Goal: Task Accomplishment & Management: Manage account settings

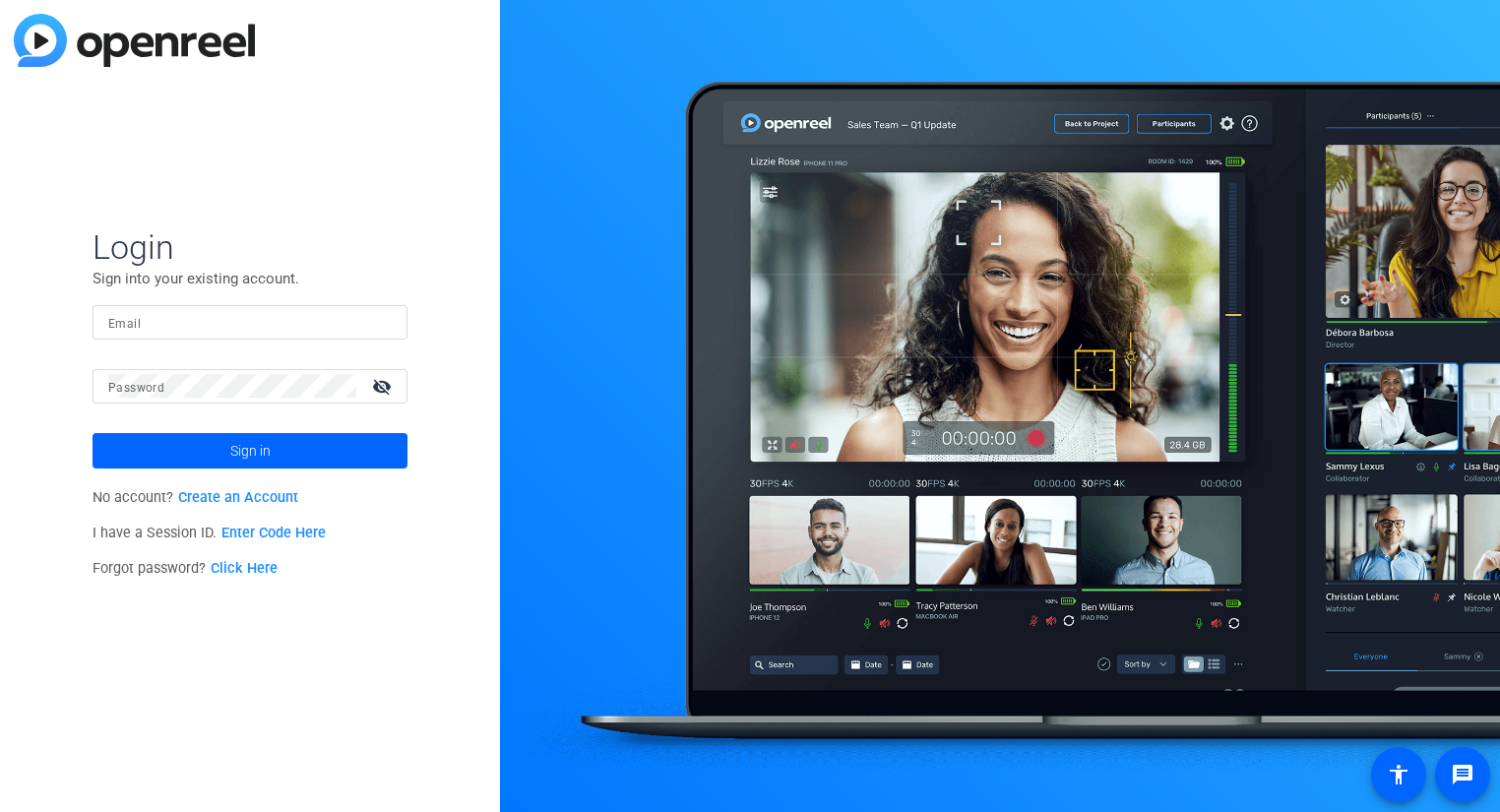
click at [246, 319] on input "Email" at bounding box center [250, 322] width 284 height 24
type input "[PERSON_NAME][EMAIL_ADDRESS][PERSON_NAME][DOMAIN_NAME]"
click at [93, 433] on button "Sign in" at bounding box center [250, 450] width 315 height 35
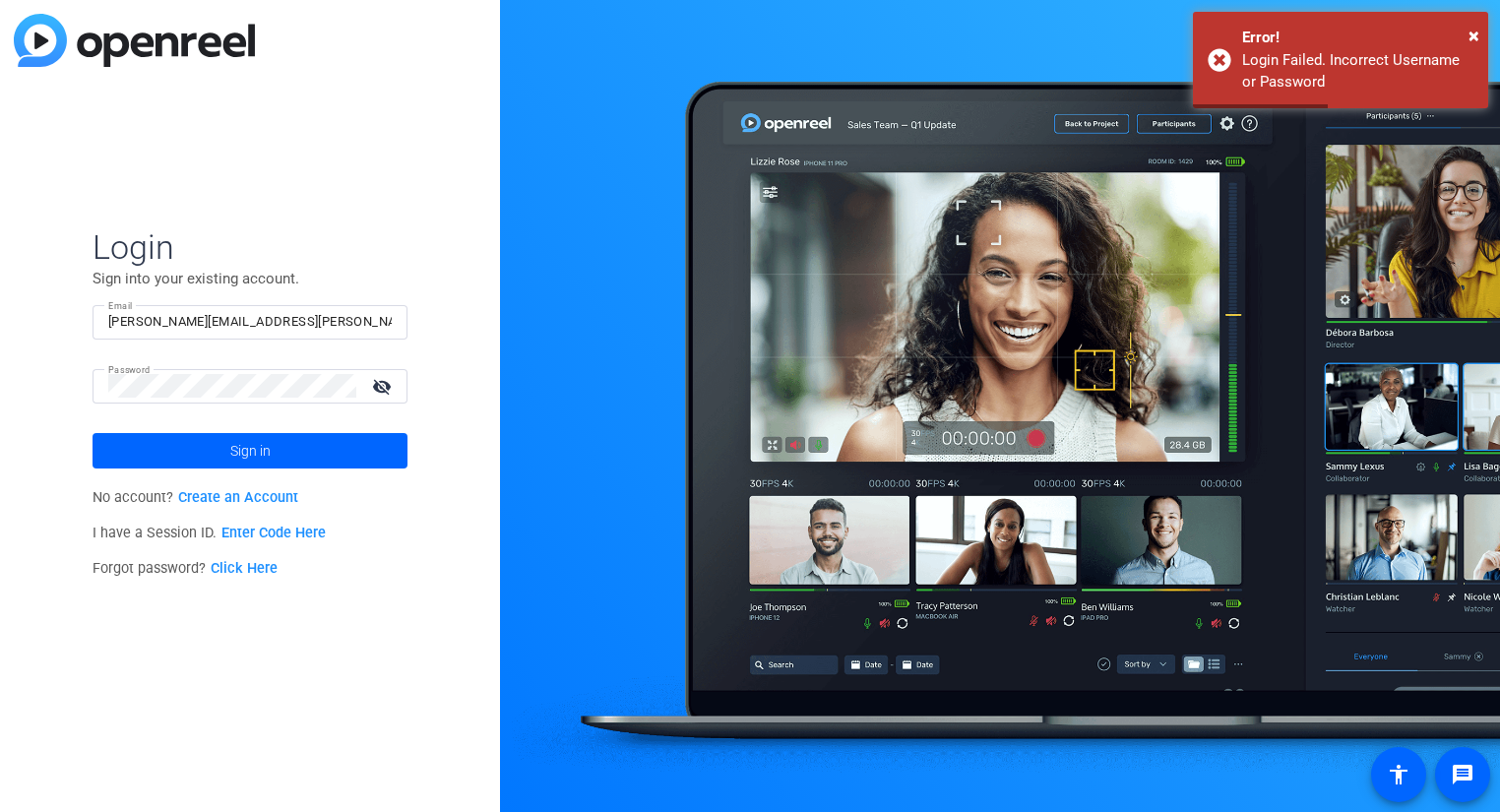
click at [383, 379] on mat-icon "visibility_off" at bounding box center [384, 385] width 47 height 29
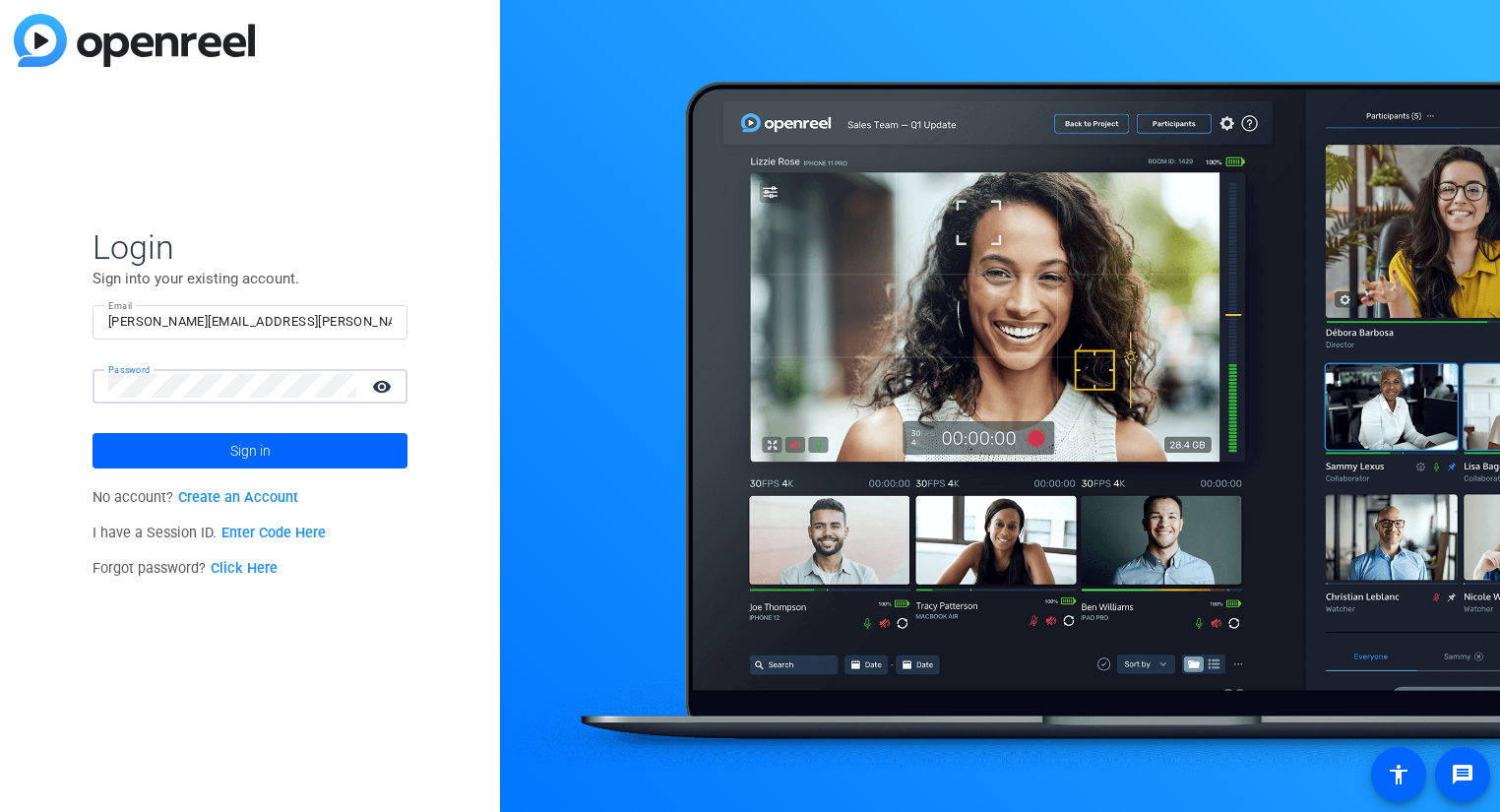
click at [93, 433] on button "Sign in" at bounding box center [250, 450] width 315 height 35
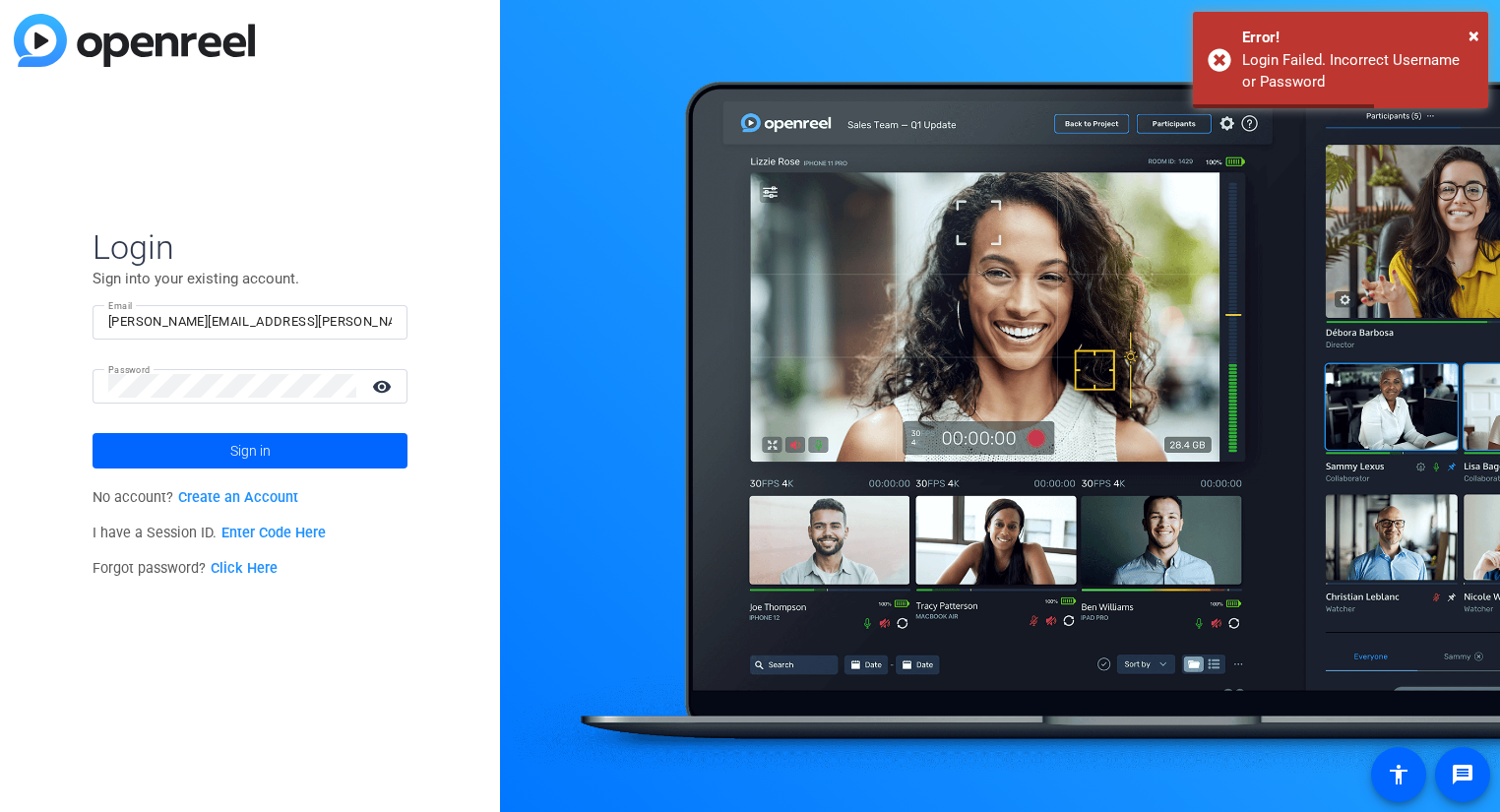
click at [306, 397] on div at bounding box center [233, 385] width 248 height 34
click at [93, 433] on button "Sign in" at bounding box center [250, 450] width 315 height 35
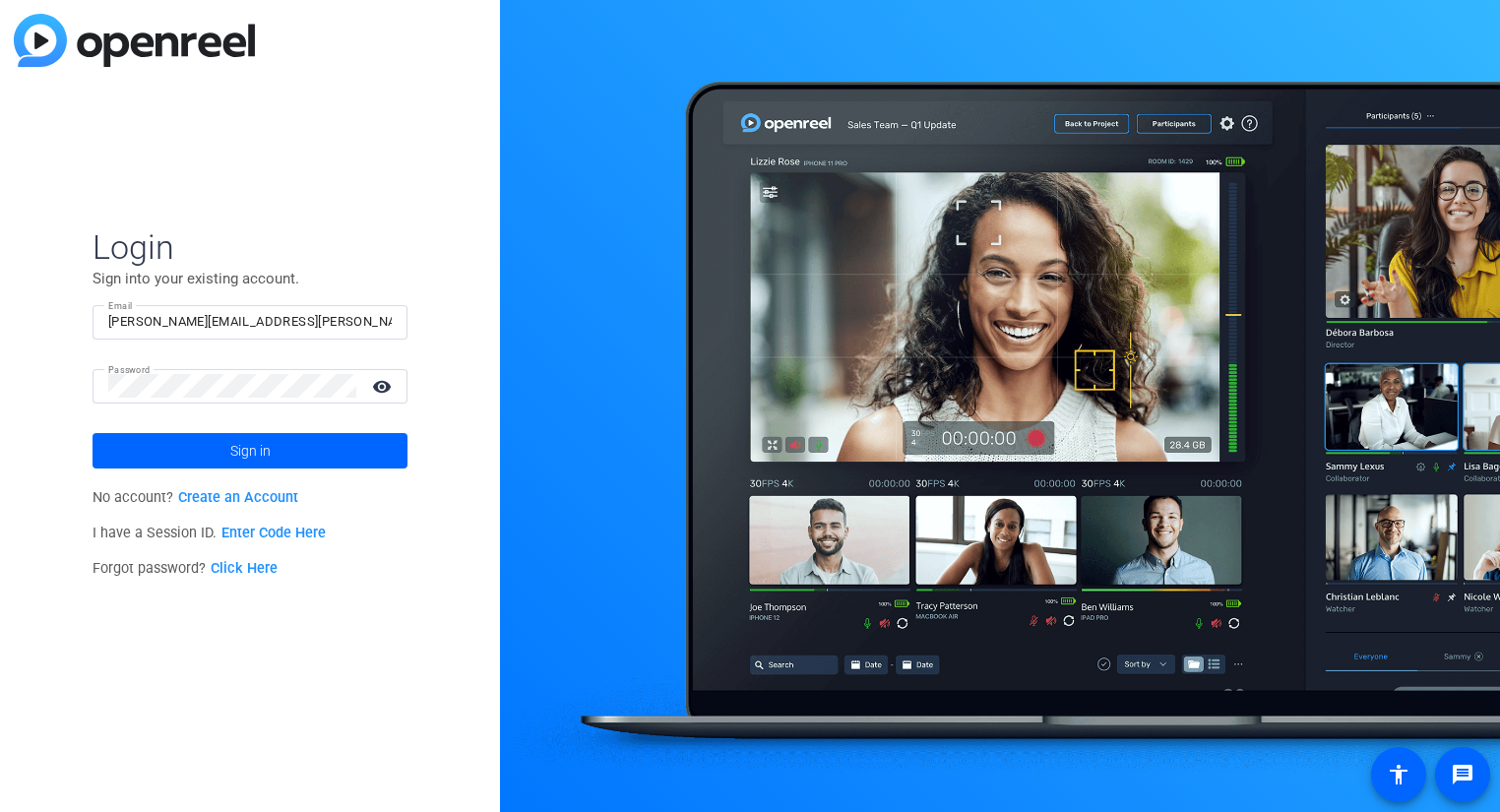
click at [249, 568] on link "Click Here" at bounding box center [244, 568] width 67 height 17
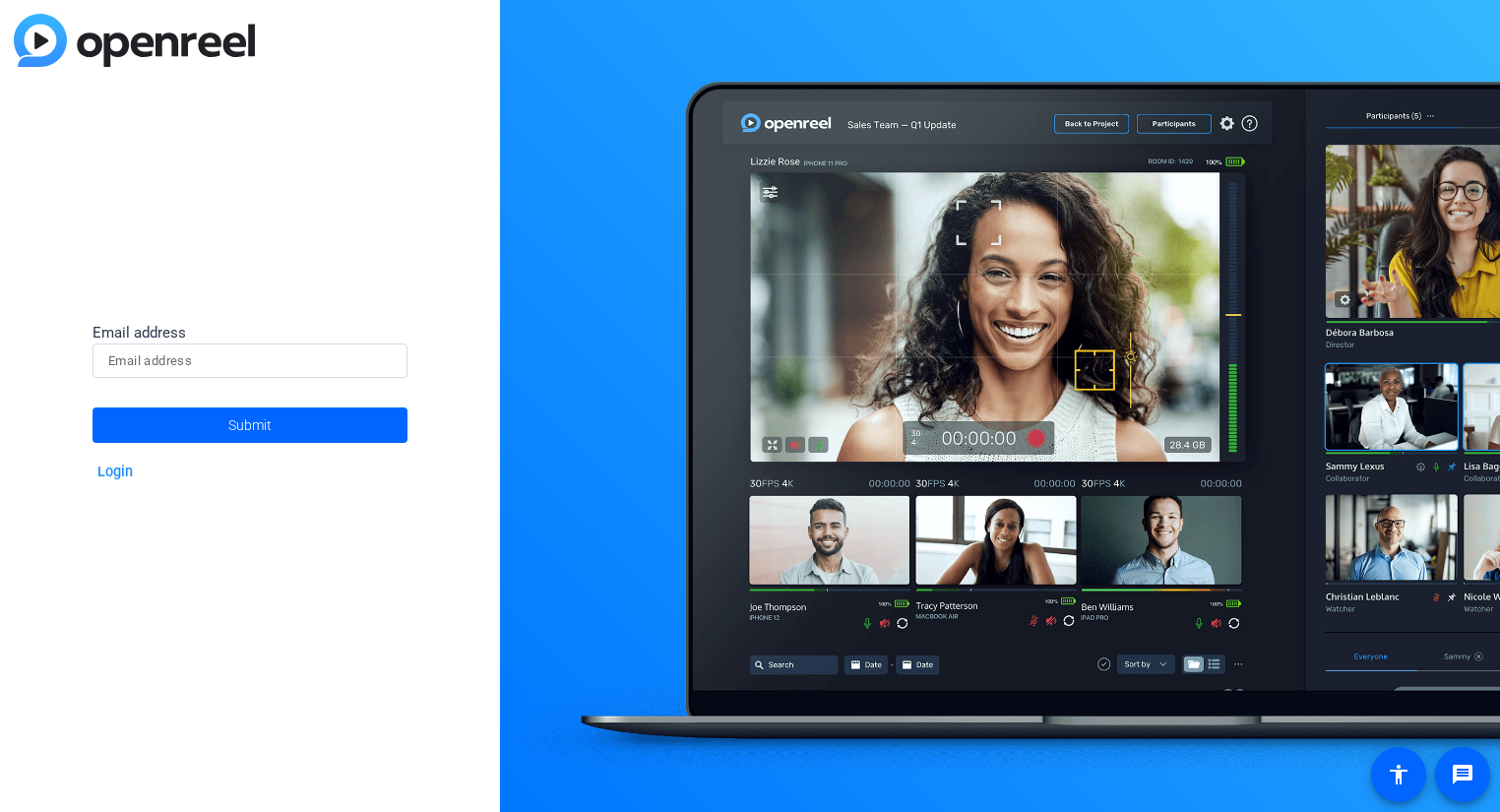
click at [239, 361] on input at bounding box center [250, 362] width 284 height 24
type input "[PERSON_NAME][EMAIL_ADDRESS][PERSON_NAME][DOMAIN_NAME]"
click at [93, 407] on button "Submit" at bounding box center [250, 425] width 315 height 35
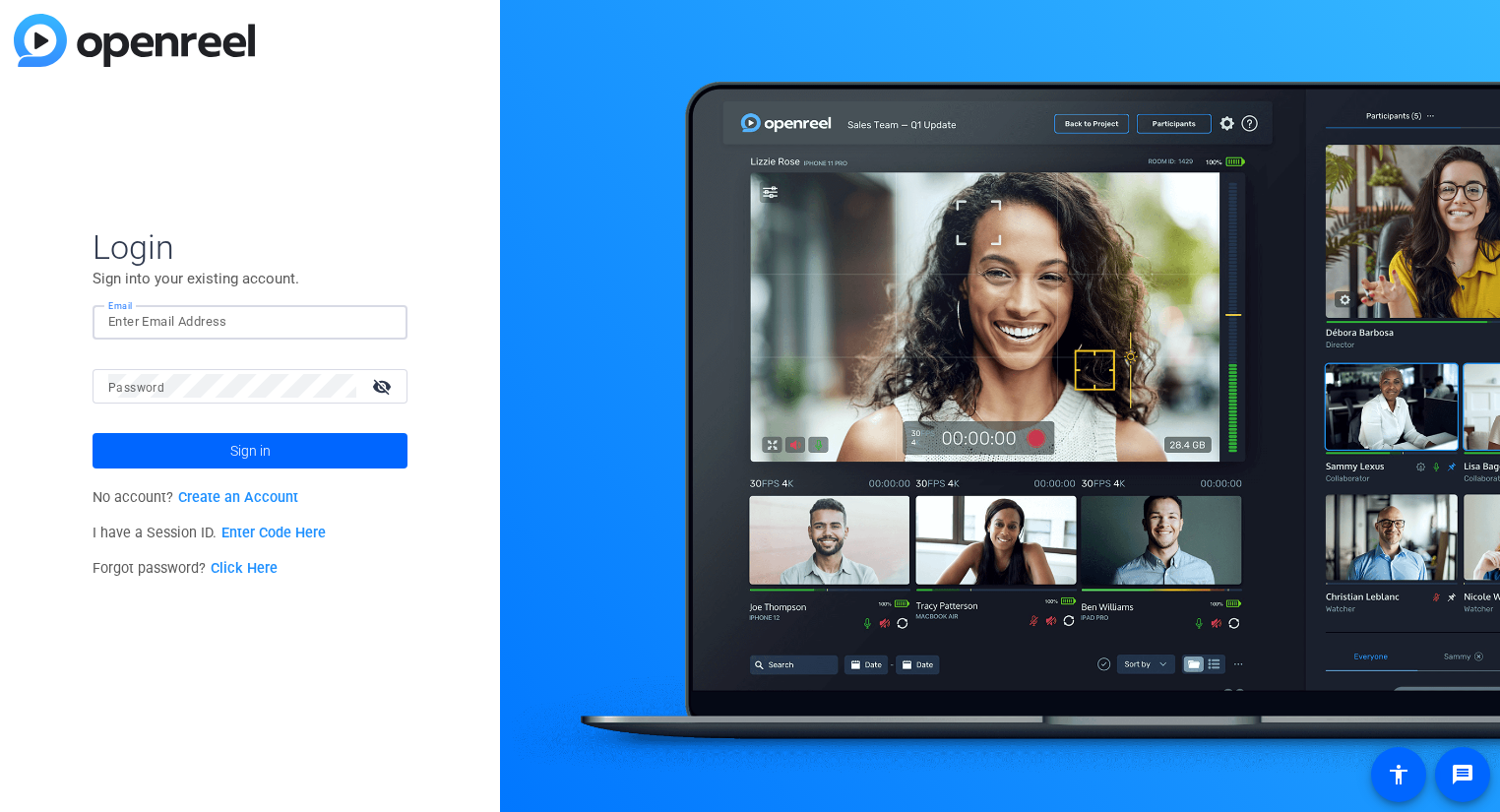
click at [320, 321] on input "Email" at bounding box center [250, 322] width 284 height 24
click at [261, 566] on link "Click Here" at bounding box center [244, 568] width 67 height 17
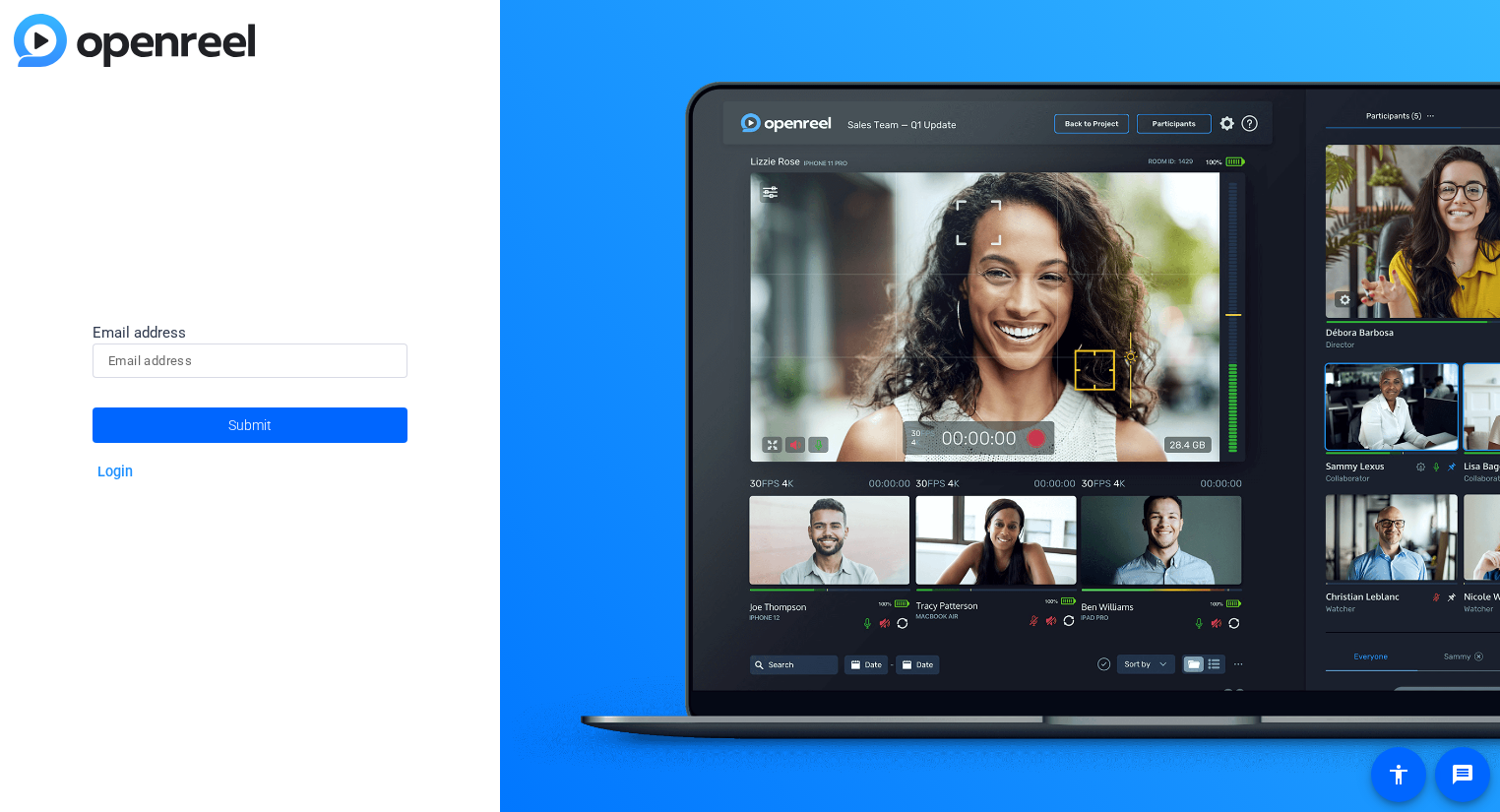
click at [236, 361] on input at bounding box center [250, 362] width 284 height 24
type input "ma"
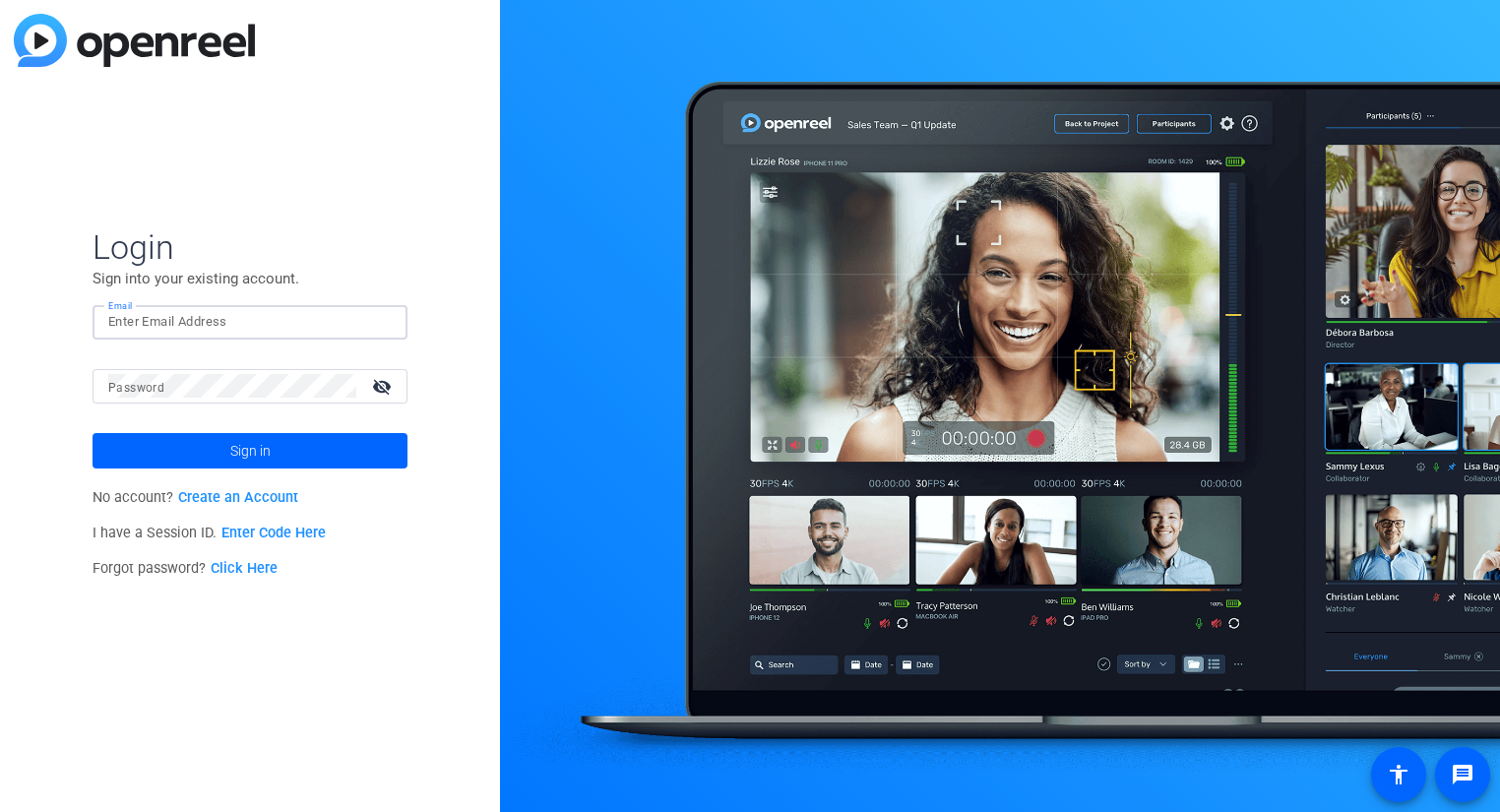
click at [255, 315] on input "Email" at bounding box center [250, 322] width 284 height 24
type input "[PERSON_NAME][EMAIL_ADDRESS][PERSON_NAME][DOMAIN_NAME]"
click at [93, 433] on button "Sign in" at bounding box center [250, 450] width 315 height 35
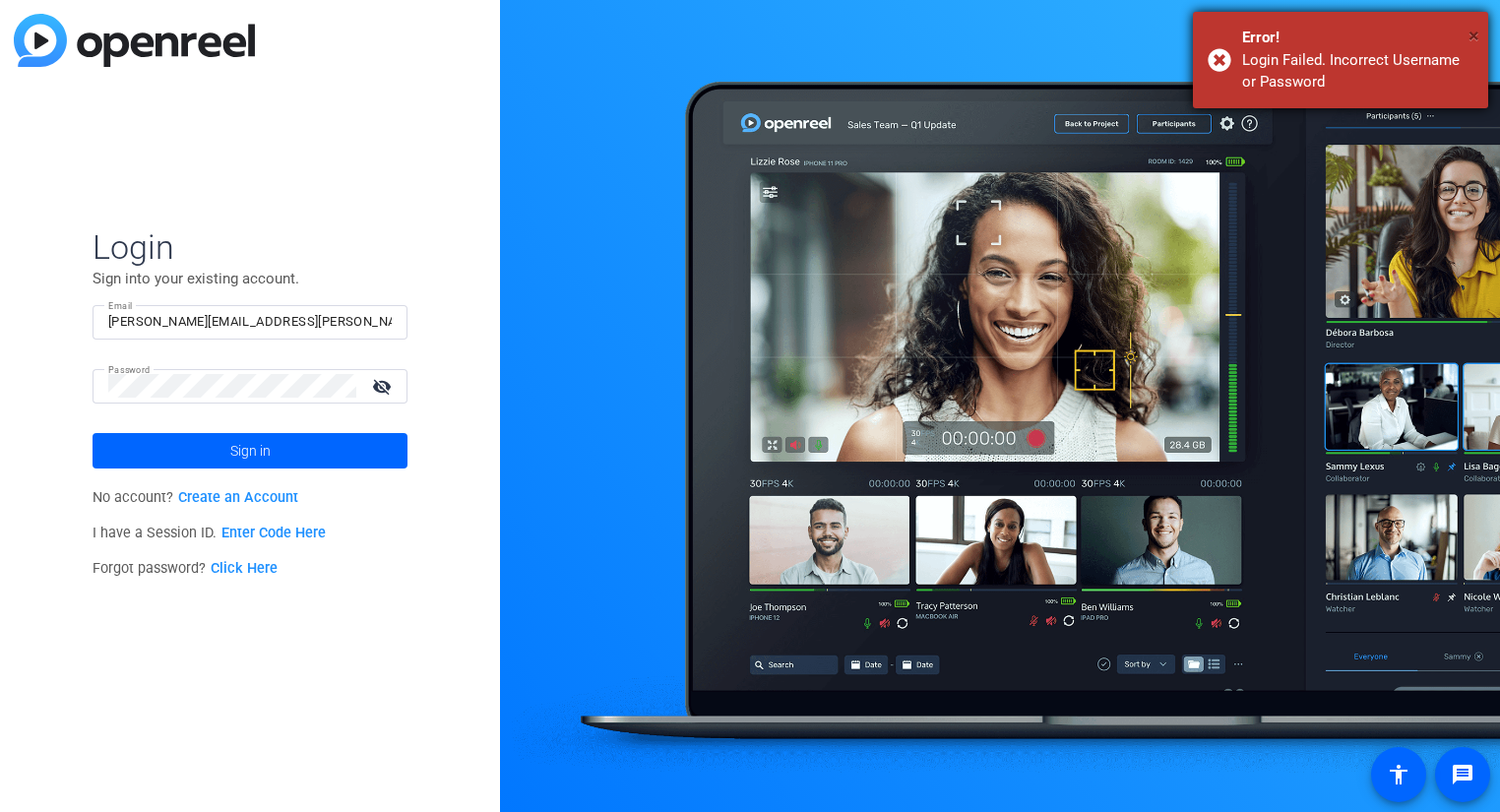
click at [1470, 38] on span "×" at bounding box center [1473, 35] width 11 height 24
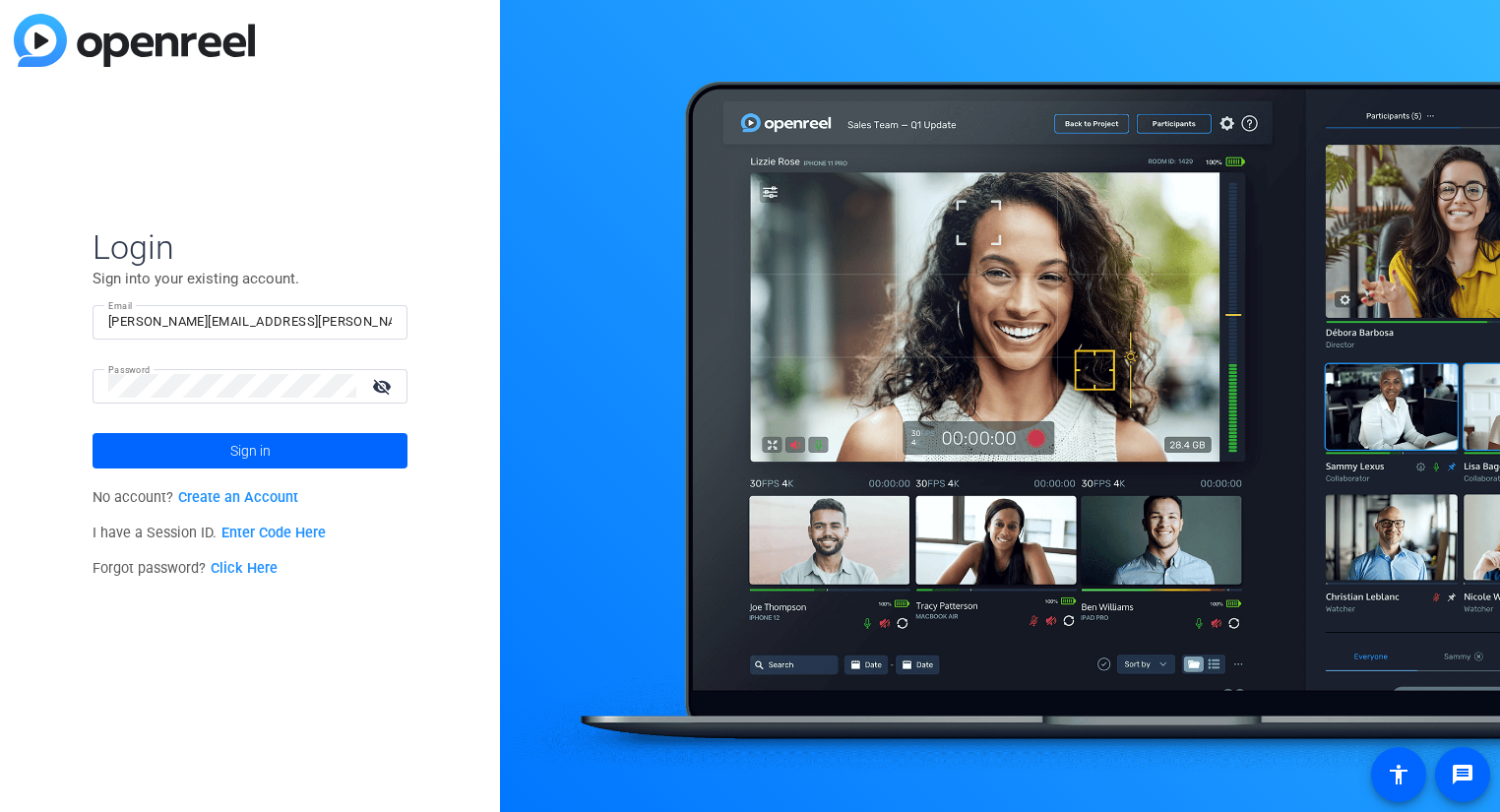
click at [393, 386] on mat-icon "visibility_off" at bounding box center [384, 385] width 47 height 29
click at [243, 571] on link "Click Here" at bounding box center [244, 568] width 67 height 17
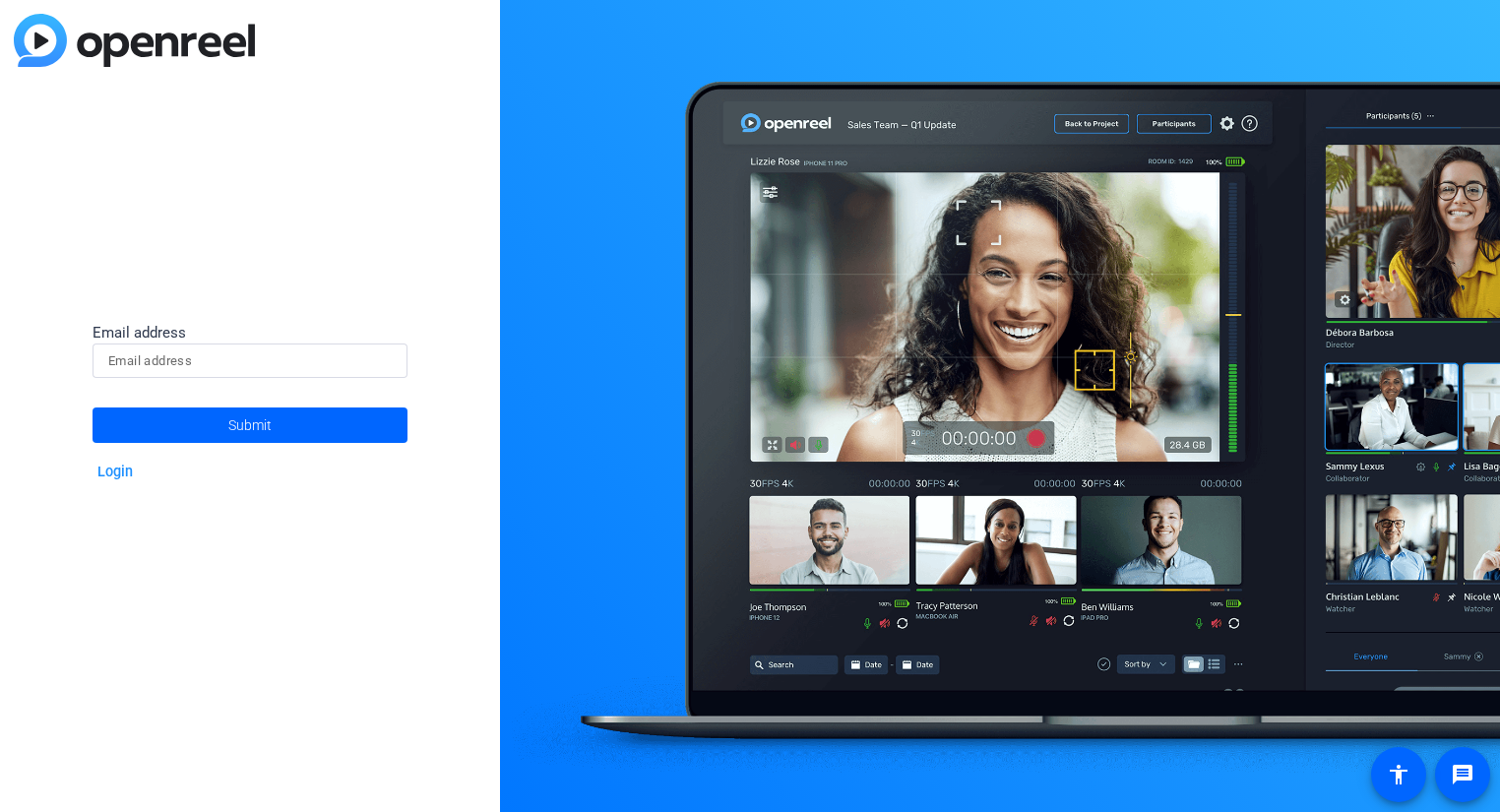
click at [314, 372] on div at bounding box center [250, 361] width 284 height 34
click at [304, 364] on input at bounding box center [250, 362] width 284 height 24
click at [237, 342] on div "Email address" at bounding box center [250, 333] width 315 height 23
click at [222, 343] on div "Email address" at bounding box center [250, 333] width 315 height 23
click at [225, 360] on input at bounding box center [250, 362] width 284 height 24
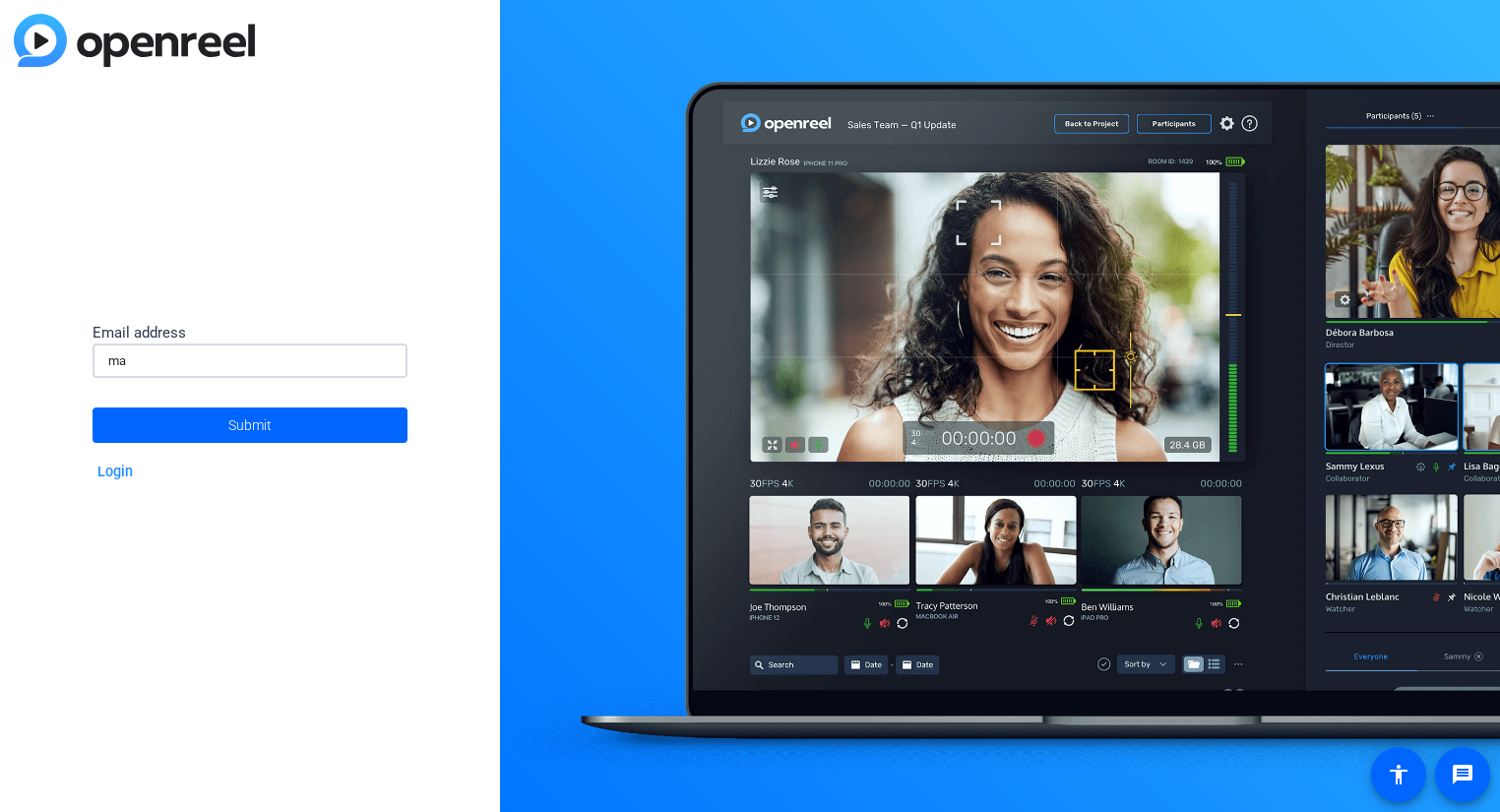
type input "m"
type input "[PERSON_NAME][EMAIL_ADDRESS][PERSON_NAME][DOMAIN_NAME]"
click at [93, 407] on button "Submit" at bounding box center [250, 425] width 315 height 35
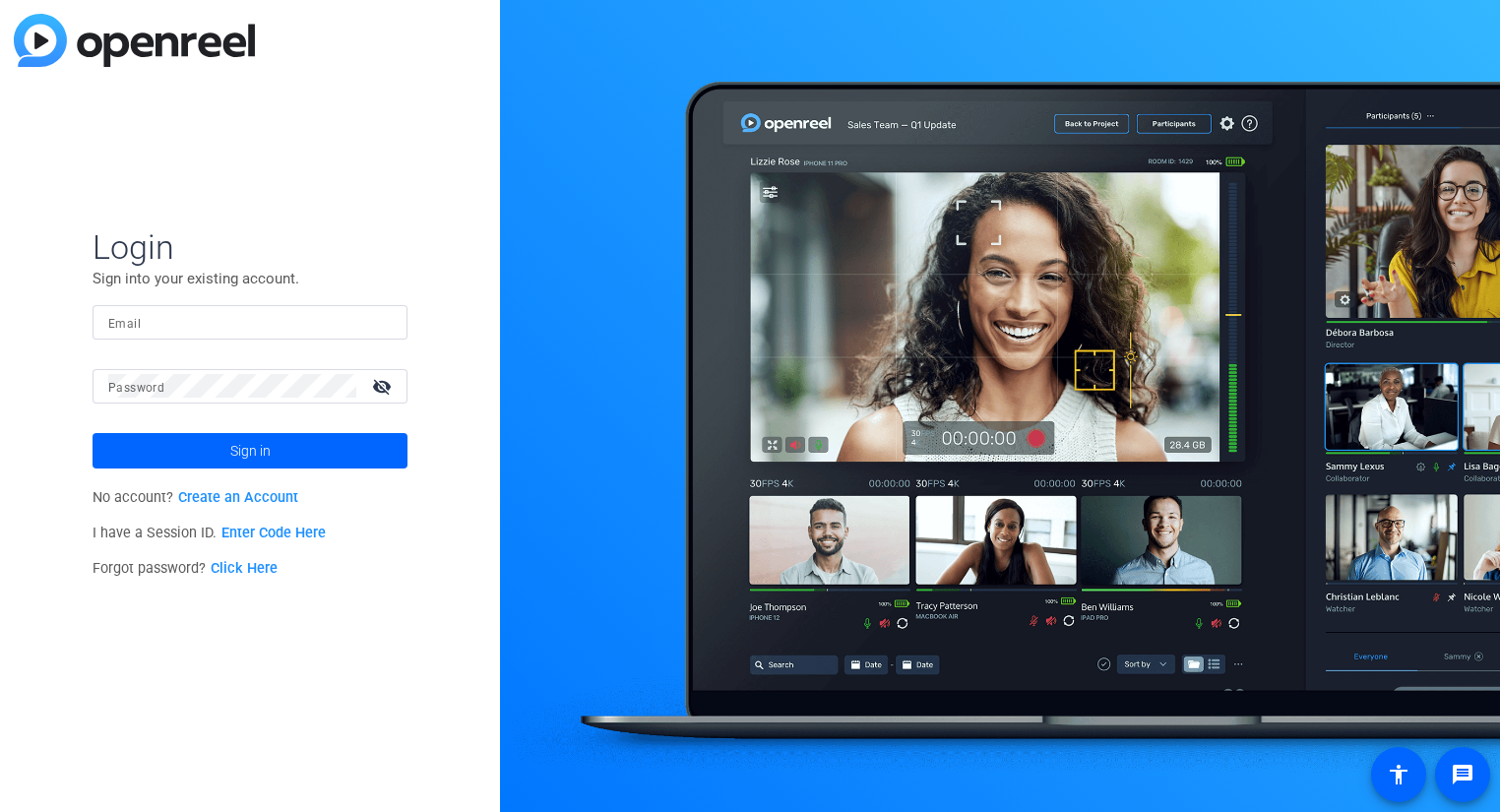
drag, startPoint x: 511, startPoint y: 372, endPoint x: 497, endPoint y: 374, distance: 14.1
click at [511, 373] on div at bounding box center [999, 406] width 1000 height 812
drag, startPoint x: 499, startPoint y: 674, endPoint x: 485, endPoint y: 666, distance: 16.1
click at [492, 674] on div "Login Sign into your existing account. Email Password visibility_off Sign in No…" at bounding box center [750, 406] width 1500 height 812
